Goal: Information Seeking & Learning: Learn about a topic

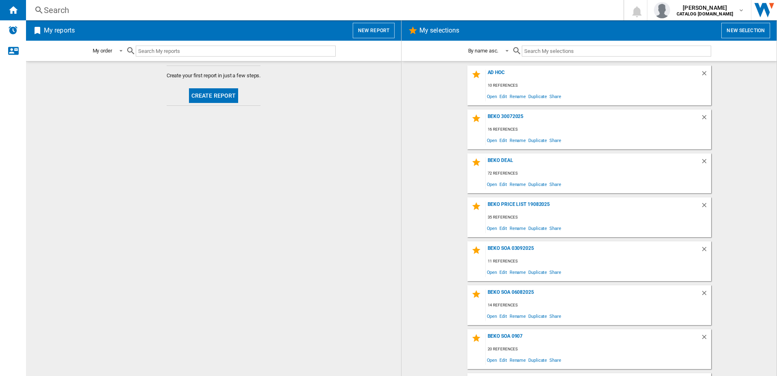
click at [96, 9] on div "Search" at bounding box center [323, 9] width 559 height 11
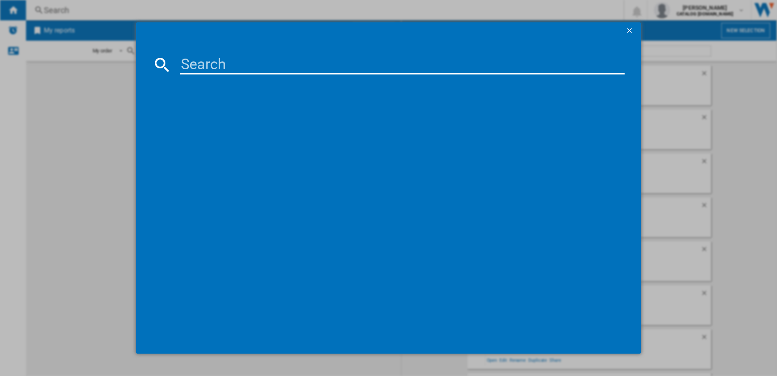
paste input "NSWM [STREET_ADDRESS]"
type input "NSWM [STREET_ADDRESS]"
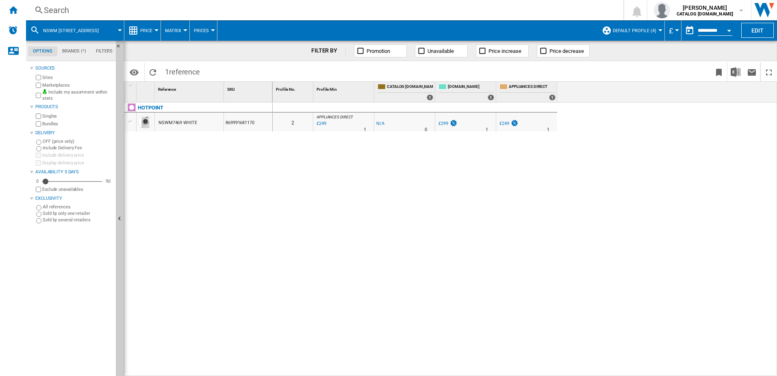
click at [632, 33] on span "Default profile (4)" at bounding box center [635, 30] width 44 height 5
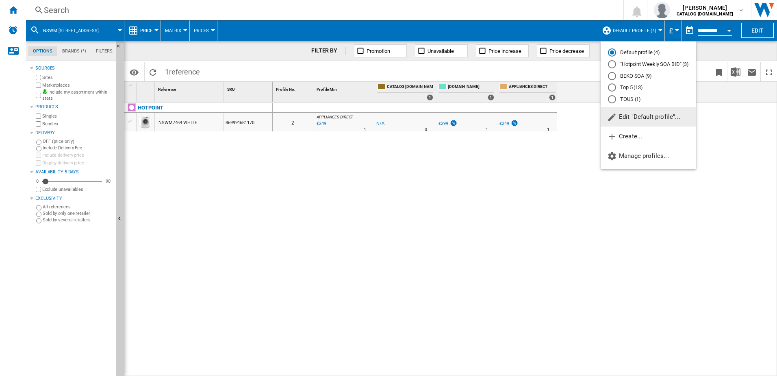
click at [625, 87] on md-radio-button "Top 5 (13)" at bounding box center [648, 88] width 81 height 8
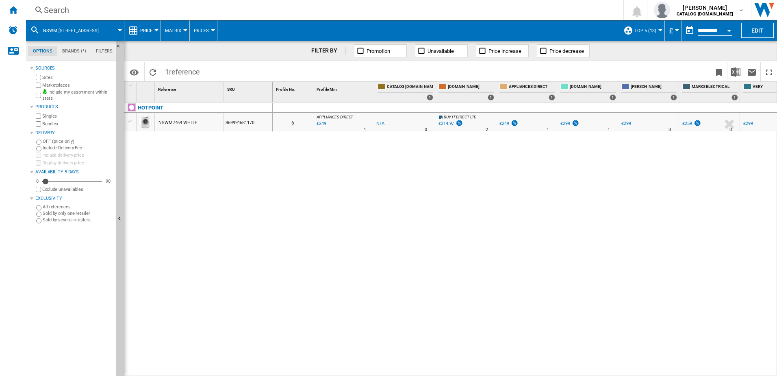
click at [155, 28] on button "Price" at bounding box center [148, 30] width 16 height 20
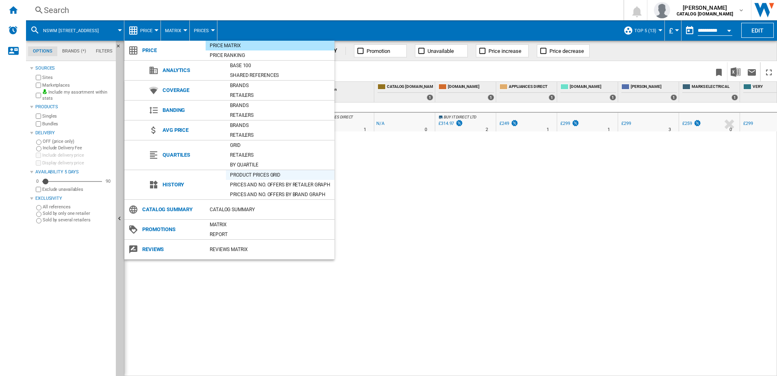
click at [237, 174] on div "Product prices grid" at bounding box center [280, 175] width 109 height 8
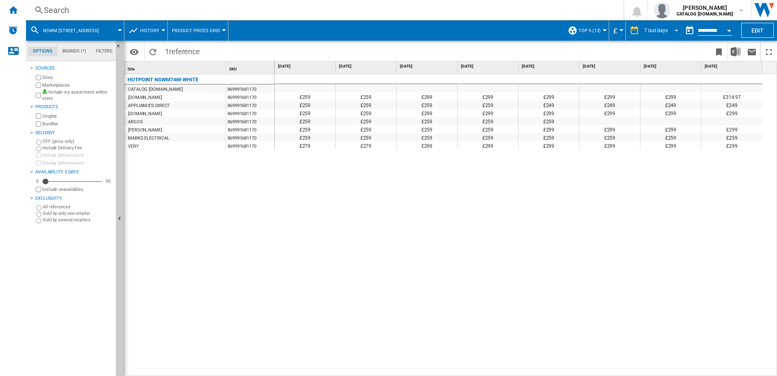
click at [670, 29] on span "REPORTS.WIZARD.STEPS.REPORT.STEPS.REPORT_OPTIONS.PERIOD: 7 last days" at bounding box center [675, 29] width 10 height 7
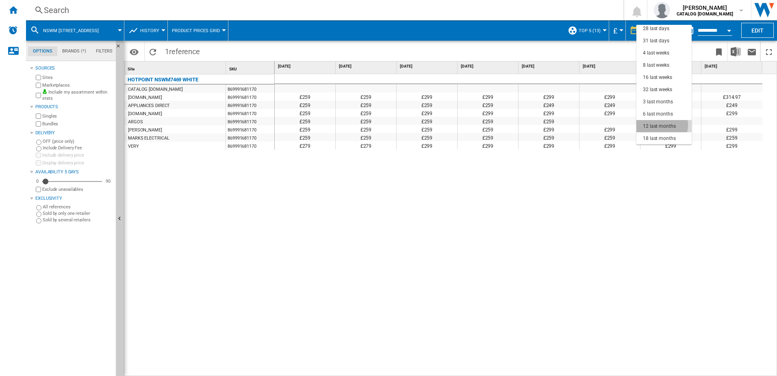
click at [655, 125] on div "12 last months" at bounding box center [659, 126] width 33 height 7
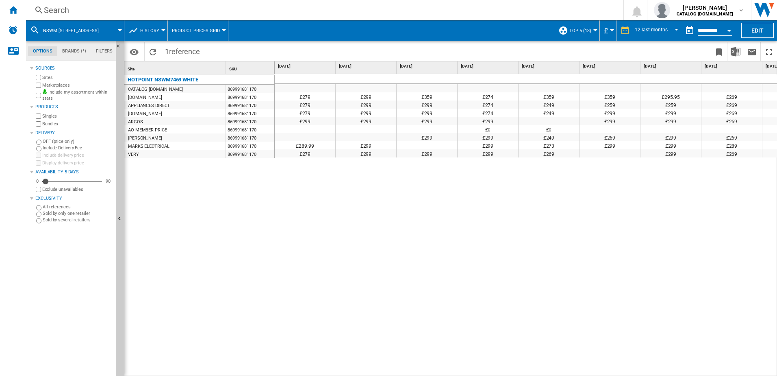
click at [159, 30] on button "History" at bounding box center [151, 30] width 23 height 20
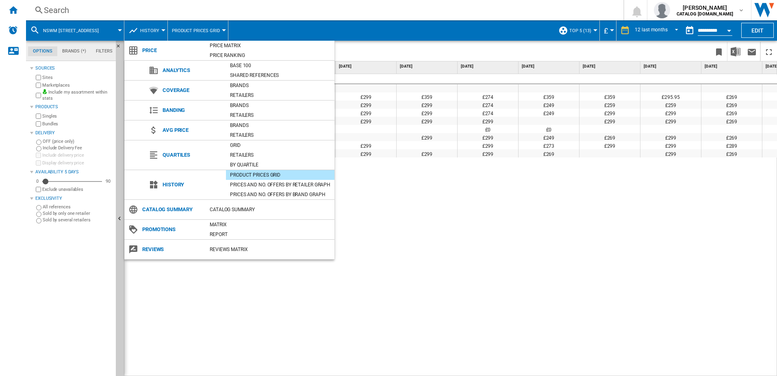
click at [247, 173] on div "Product prices grid" at bounding box center [280, 175] width 109 height 8
click at [536, 171] on md-backdrop at bounding box center [388, 188] width 777 height 376
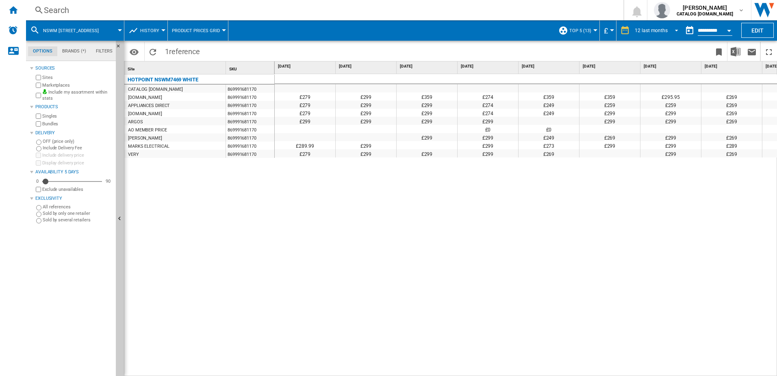
click at [673, 28] on span "REPORTS.WIZARD.STEPS.REPORT.STEPS.REPORT_OPTIONS.PERIOD: 12 last months" at bounding box center [675, 29] width 10 height 7
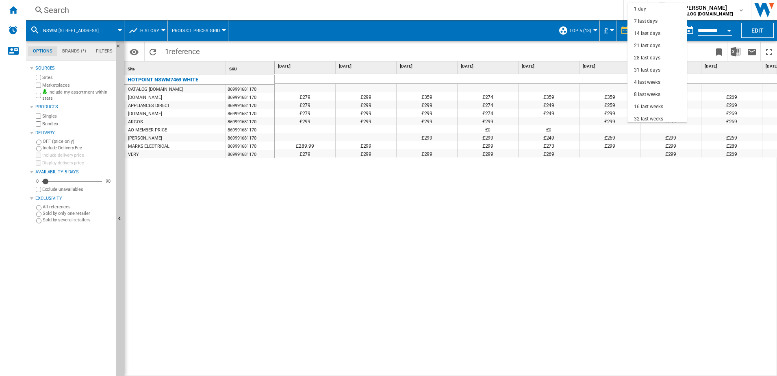
scroll to position [51, 0]
click at [649, 117] on div "18 last months" at bounding box center [650, 116] width 33 height 7
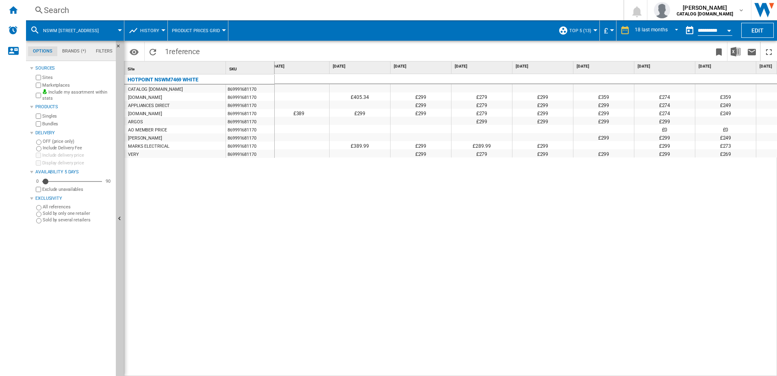
click at [162, 31] on button "History" at bounding box center [151, 30] width 23 height 20
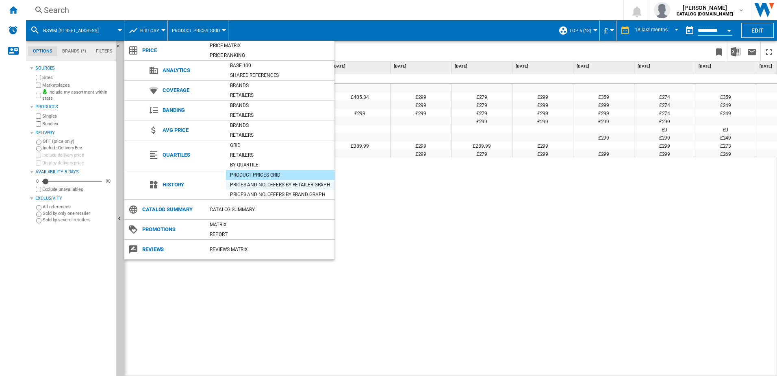
click at [259, 186] on div "Prices and No. offers by retailer graph" at bounding box center [280, 185] width 109 height 8
